Goal: Obtain resource: Download file/media

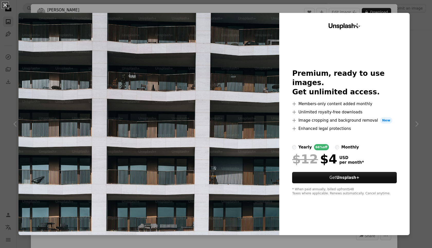
scroll to position [2634, 0]
click at [260, 65] on img at bounding box center [149, 124] width 261 height 222
click at [6, 5] on button "An X shape" at bounding box center [5, 5] width 6 height 6
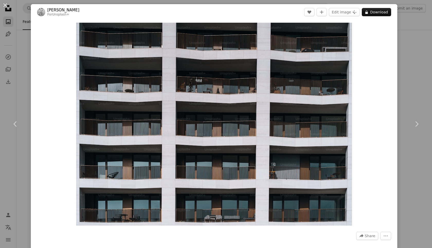
click at [6, 5] on button "An X shape" at bounding box center [5, 5] width 6 height 6
